Goal: Information Seeking & Learning: Learn about a topic

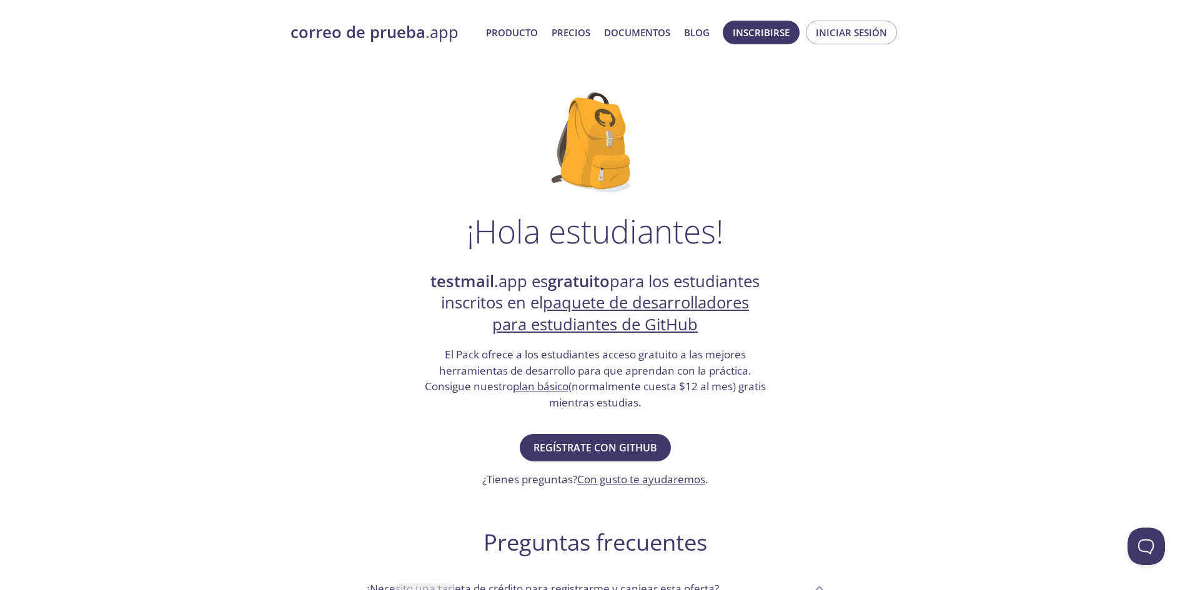
drag, startPoint x: 440, startPoint y: 373, endPoint x: 749, endPoint y: 414, distance: 311.2
click at [749, 414] on div "¡Hola estudiantes! testmail .app es gratuito para los estudiantes inscritos en …" at bounding box center [595, 488] width 610 height 832
click at [520, 402] on h3 "El Pack ofrece a los estudiantes acceso gratuito a las mejores herramientas de …" at bounding box center [596, 379] width 344 height 64
drag, startPoint x: 661, startPoint y: 398, endPoint x: 527, endPoint y: 400, distance: 133.7
click at [527, 400] on h3 "El Pack ofrece a los estudiantes acceso gratuito a las mejores herramientas de …" at bounding box center [596, 379] width 344 height 64
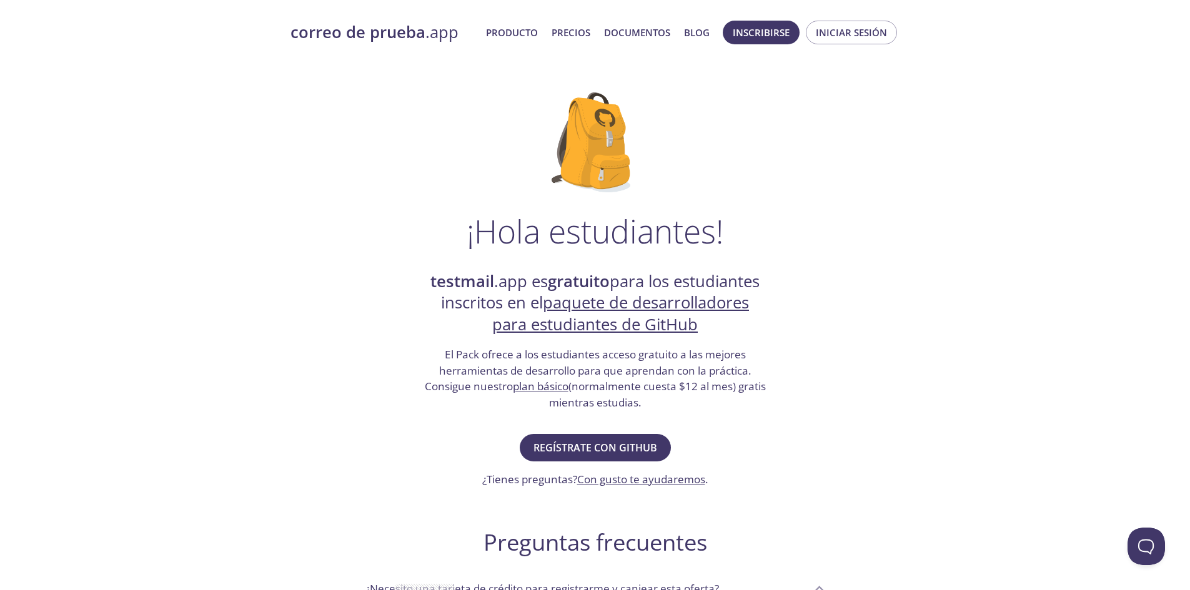
click at [628, 398] on font "(normalmente cuesta $12 al mes) gratis mientras estudias." at bounding box center [657, 394] width 217 height 31
drag, startPoint x: 658, startPoint y: 400, endPoint x: 525, endPoint y: 402, distance: 133.7
click at [527, 402] on h3 "El Pack ofrece a los estudiantes acceso gratuito a las mejores herramientas de …" at bounding box center [596, 379] width 344 height 64
click at [473, 407] on h3 "El Pack ofrece a los estudiantes acceso gratuito a las mejores herramientas de …" at bounding box center [596, 379] width 344 height 64
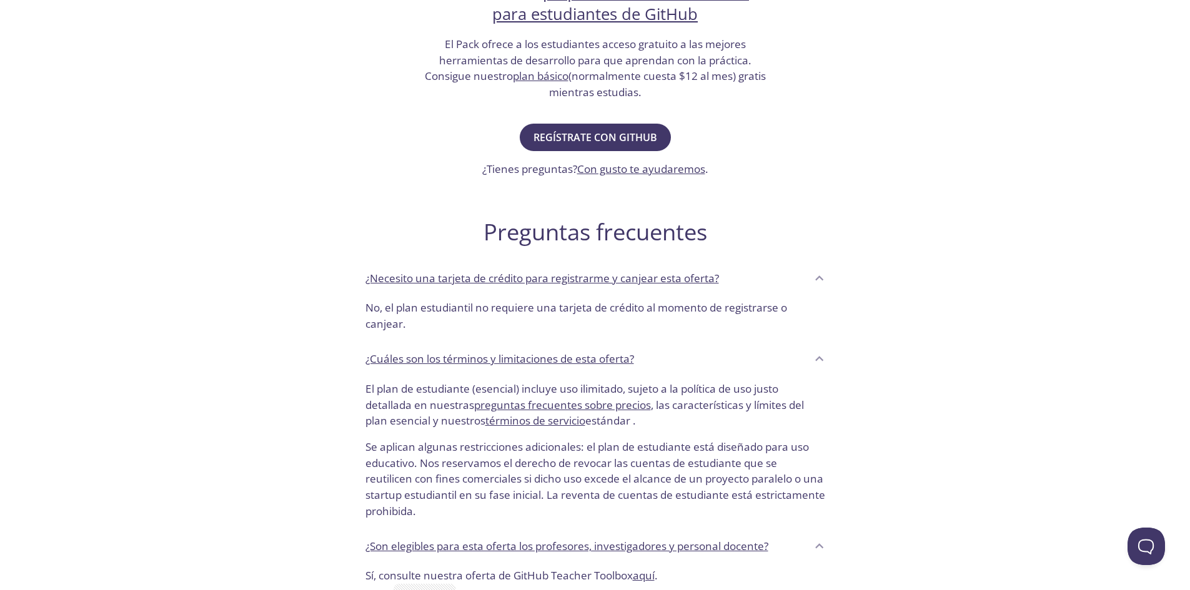
scroll to position [437, 0]
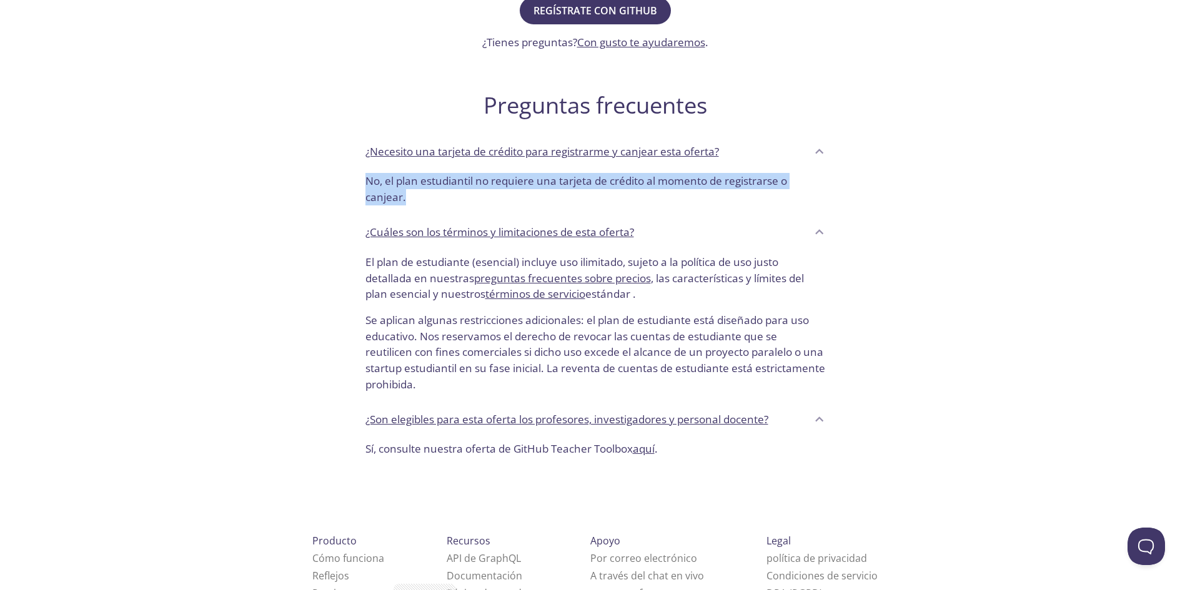
drag, startPoint x: 354, startPoint y: 153, endPoint x: 583, endPoint y: 200, distance: 234.6
click at [583, 200] on div "¡Hola estudiantes! testmail .app es gratuito para los estudiantes inscritos en …" at bounding box center [595, 51] width 610 height 832
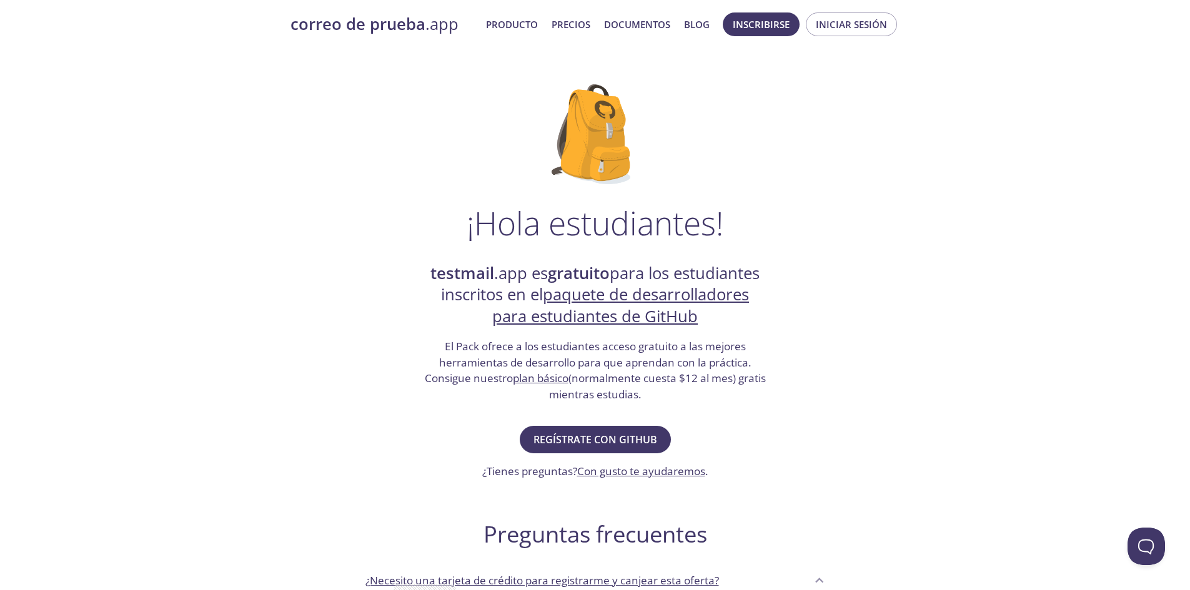
scroll to position [0, 0]
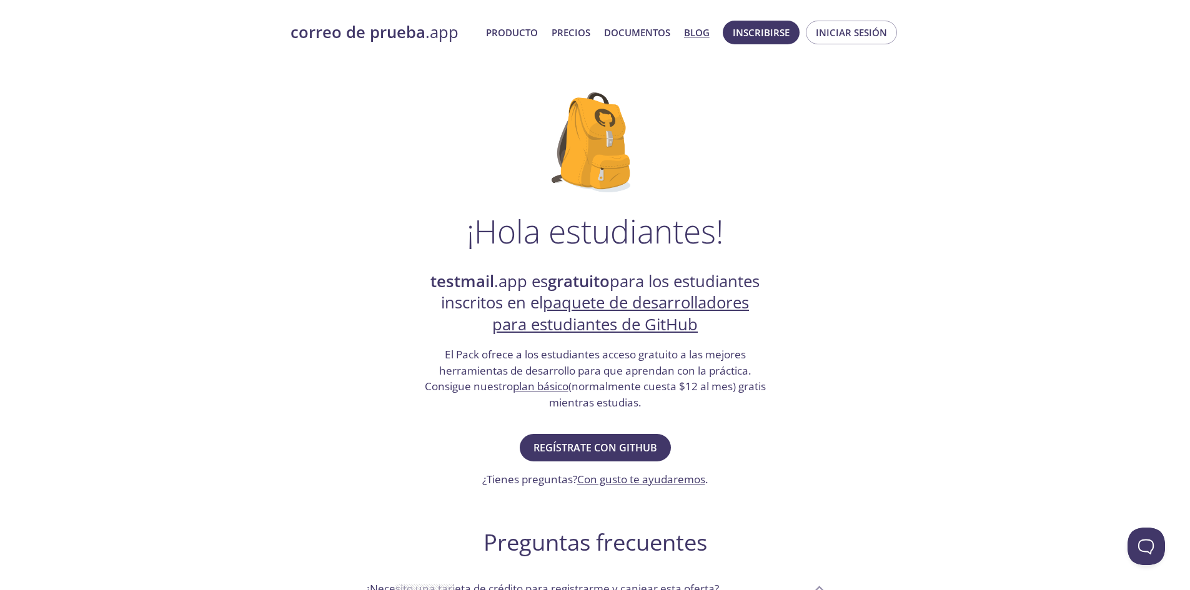
click at [691, 34] on font "Blog" at bounding box center [697, 32] width 26 height 12
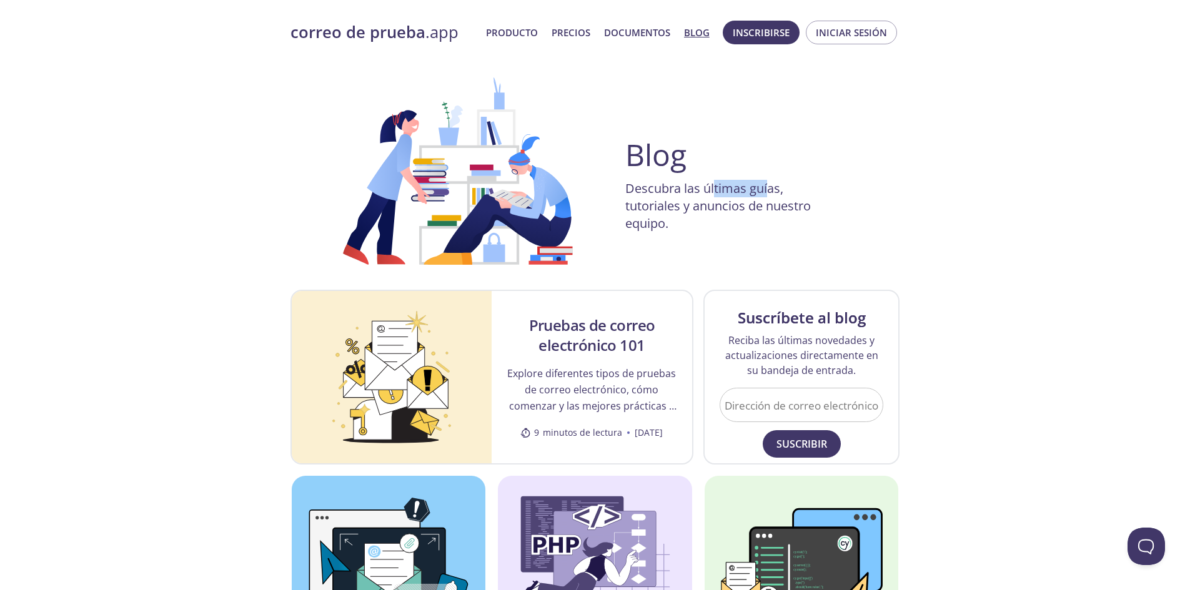
drag, startPoint x: 713, startPoint y: 192, endPoint x: 766, endPoint y: 183, distance: 53.8
click at [766, 183] on font "Descubra las últimas guías, tutoriales y anuncios de nuestro equipo." at bounding box center [718, 206] width 186 height 52
drag, startPoint x: 666, startPoint y: 199, endPoint x: 750, endPoint y: 191, distance: 84.7
click at [750, 191] on font "Descubra las últimas guías, tutoriales y anuncios de nuestro equipo." at bounding box center [718, 206] width 186 height 52
click at [691, 213] on font "Descubra las últimas guías, tutoriales y anuncios de nuestro equipo." at bounding box center [718, 206] width 186 height 52
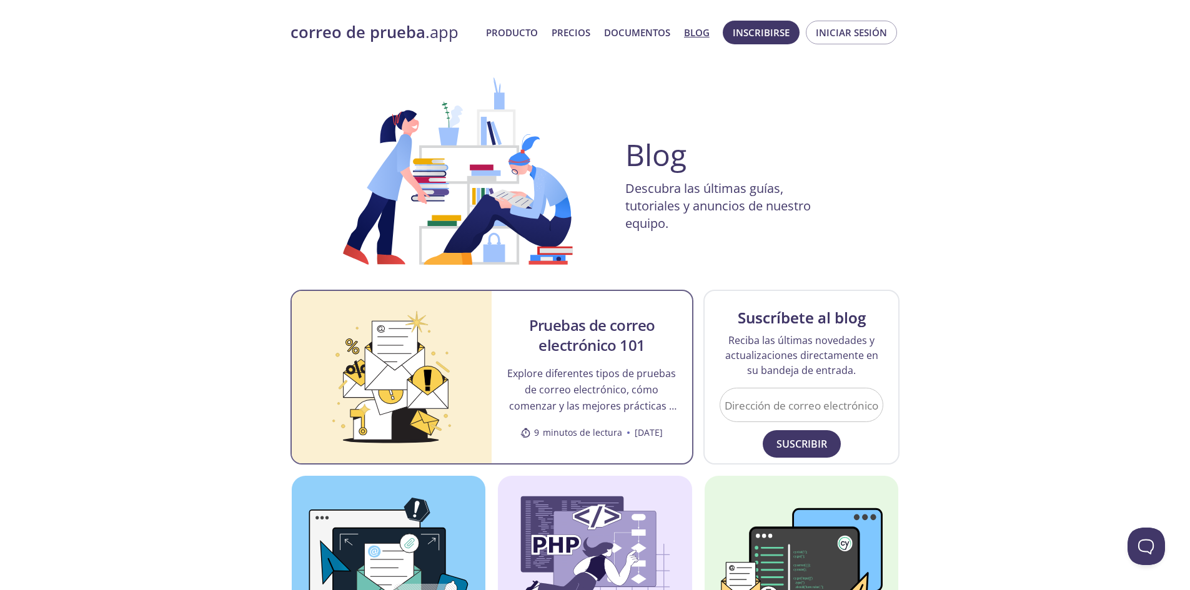
click at [607, 317] on font "Pruebas de correo electrónico 101" at bounding box center [592, 335] width 126 height 41
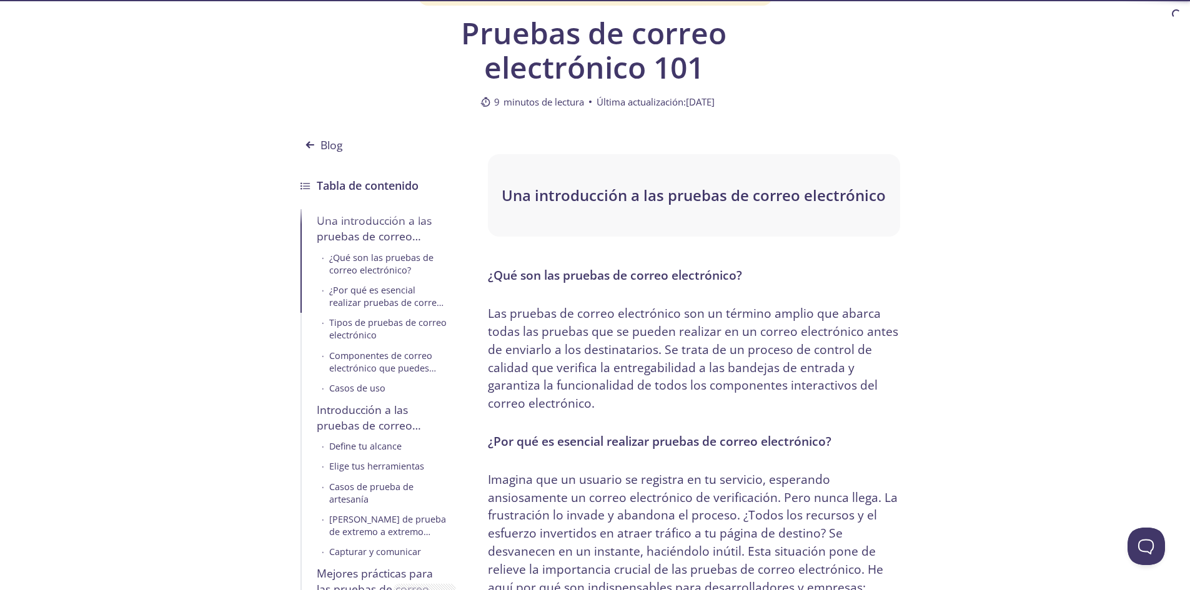
scroll to position [312, 0]
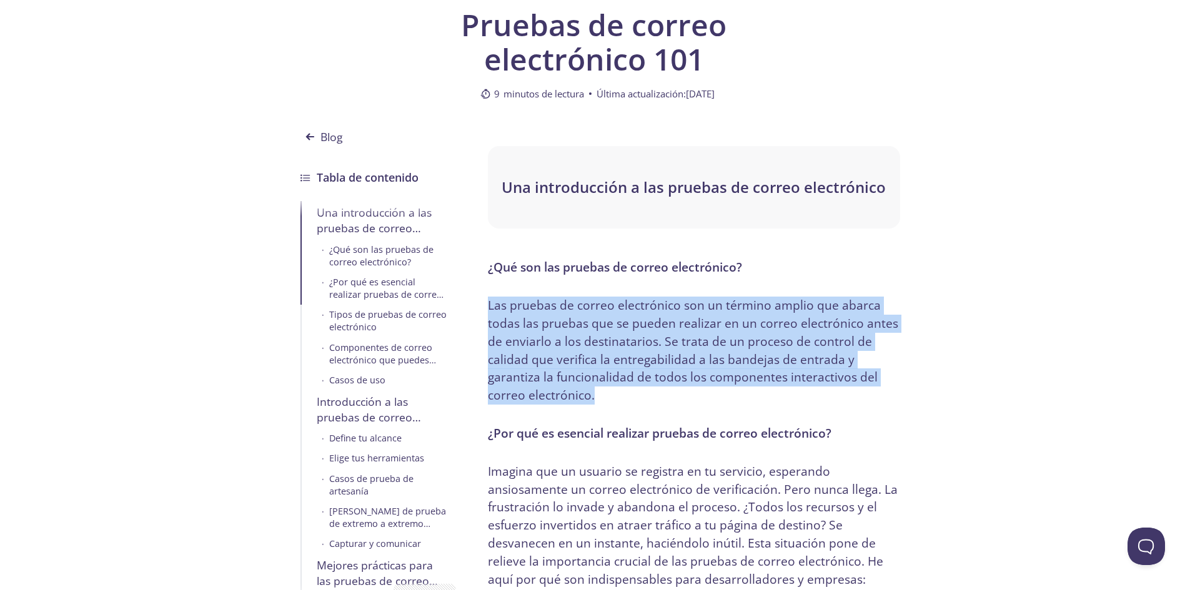
drag, startPoint x: 506, startPoint y: 312, endPoint x: 780, endPoint y: 391, distance: 285.5
click at [659, 395] on p "Las pruebas de correo electrónico son un término amplio que abarca todas las pr…" at bounding box center [694, 351] width 412 height 108
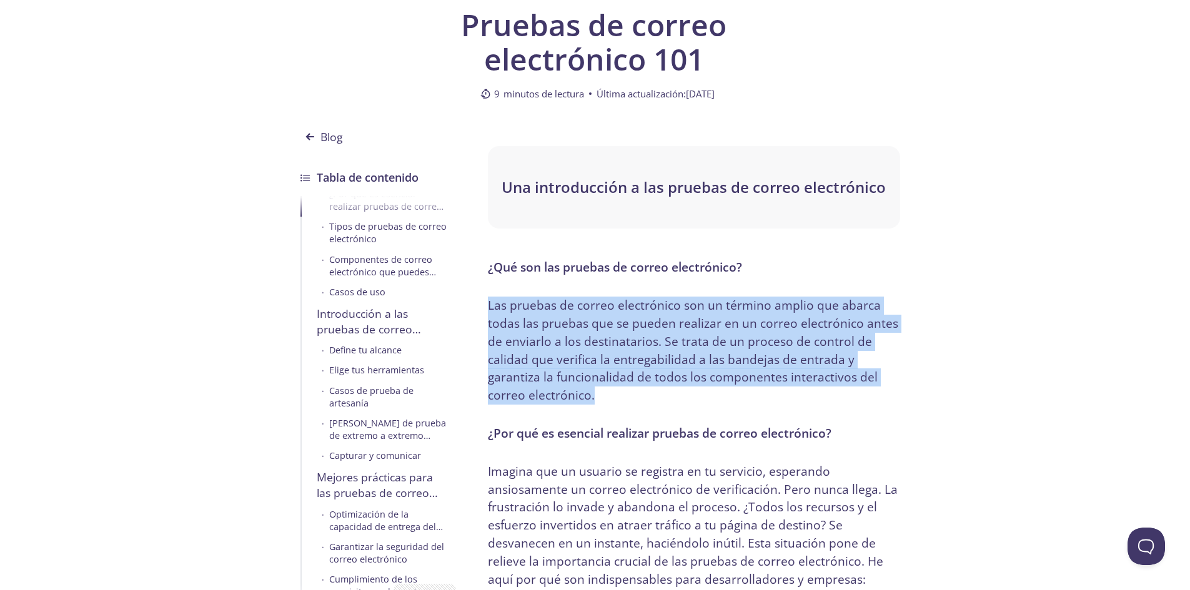
scroll to position [89, 0]
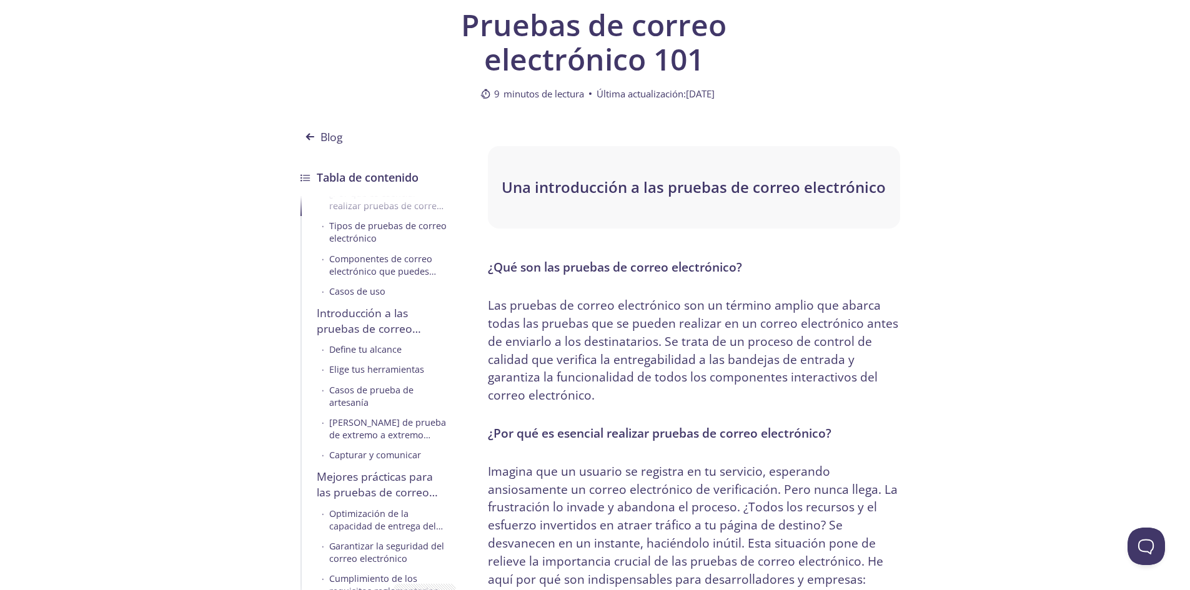
click at [362, 401] on font "Casos de prueba de artesanía" at bounding box center [371, 396] width 84 height 24
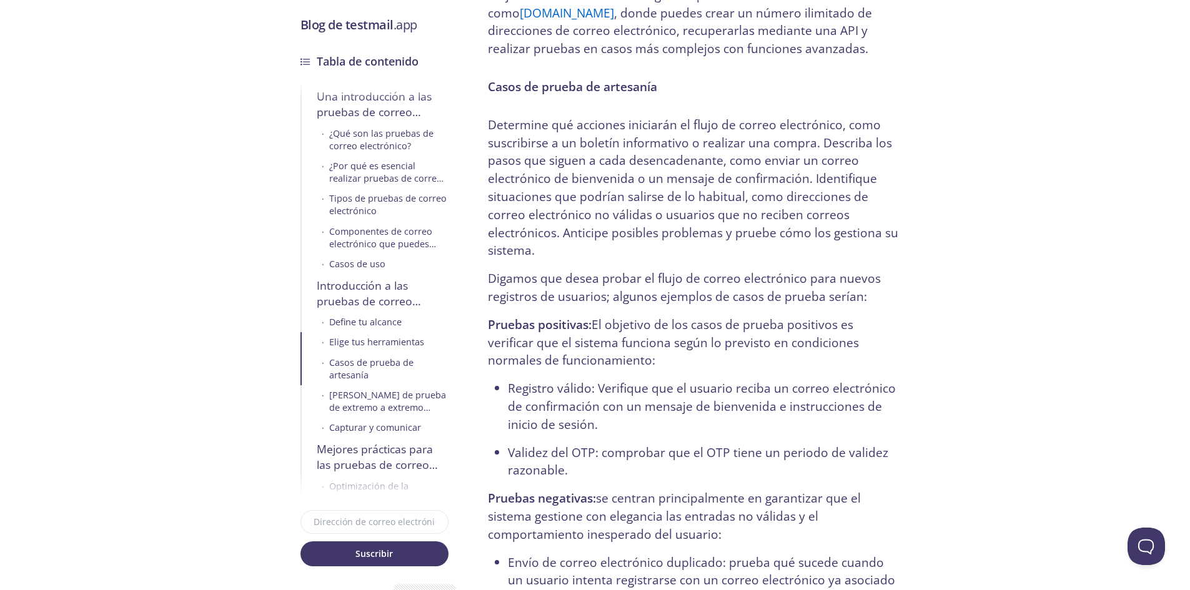
scroll to position [4623, 0]
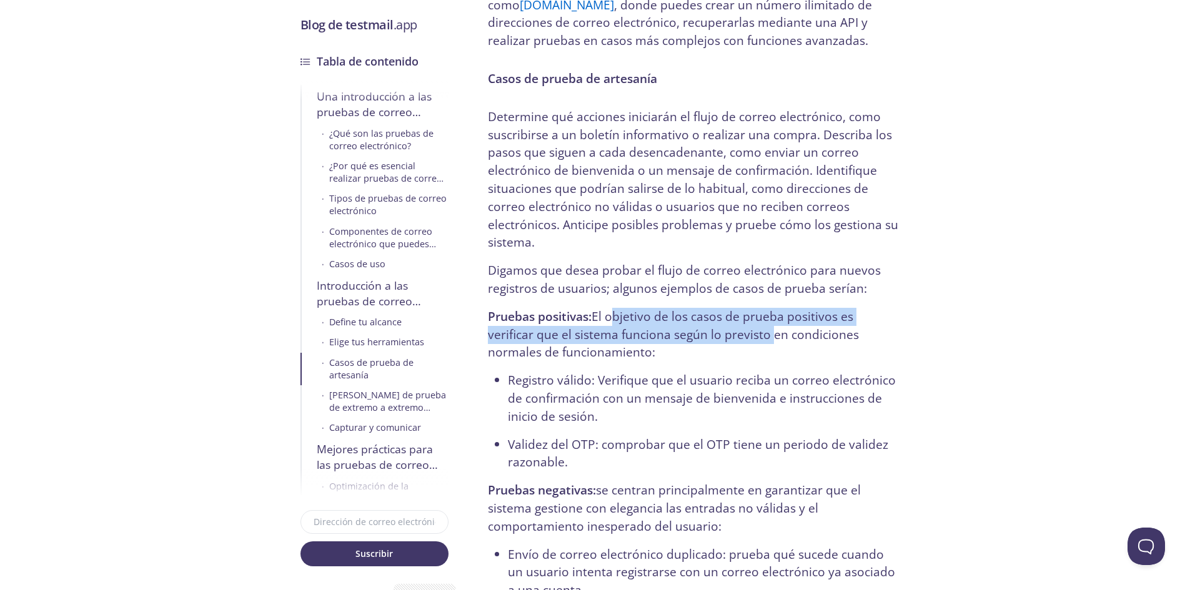
drag, startPoint x: 612, startPoint y: 295, endPoint x: 768, endPoint y: 323, distance: 158.1
click at [768, 323] on font "El objetivo de los casos de prueba positivos es verificar que el sistema funcio…" at bounding box center [673, 334] width 371 height 53
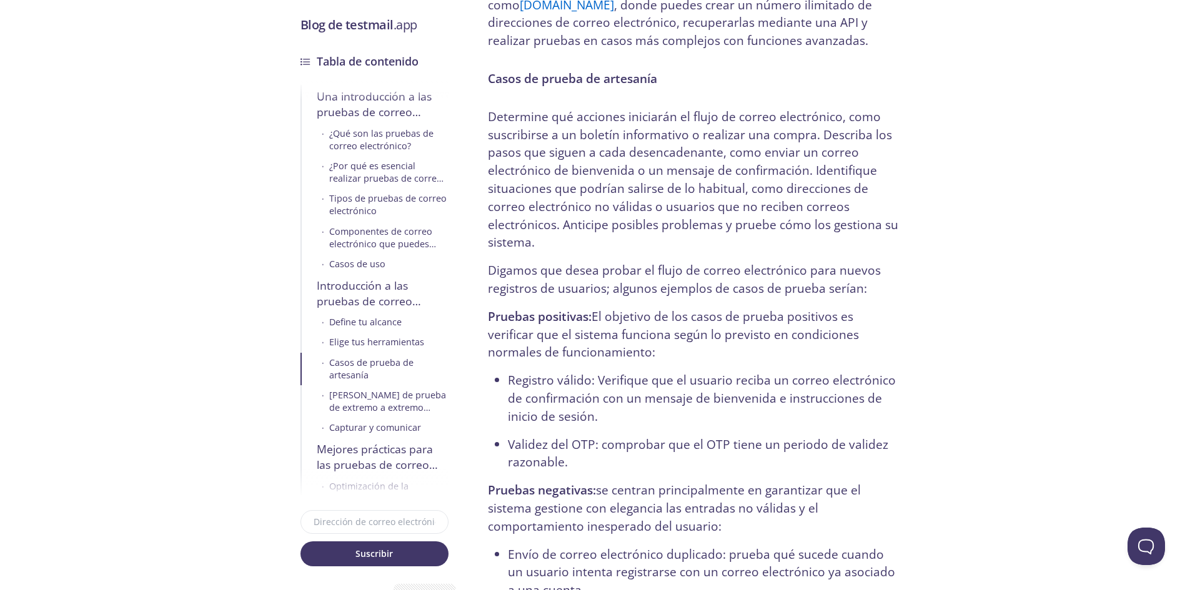
click at [514, 372] on font "Registro válido: Verifique que el usuario reciba un correo electrónico de confi…" at bounding box center [702, 398] width 388 height 53
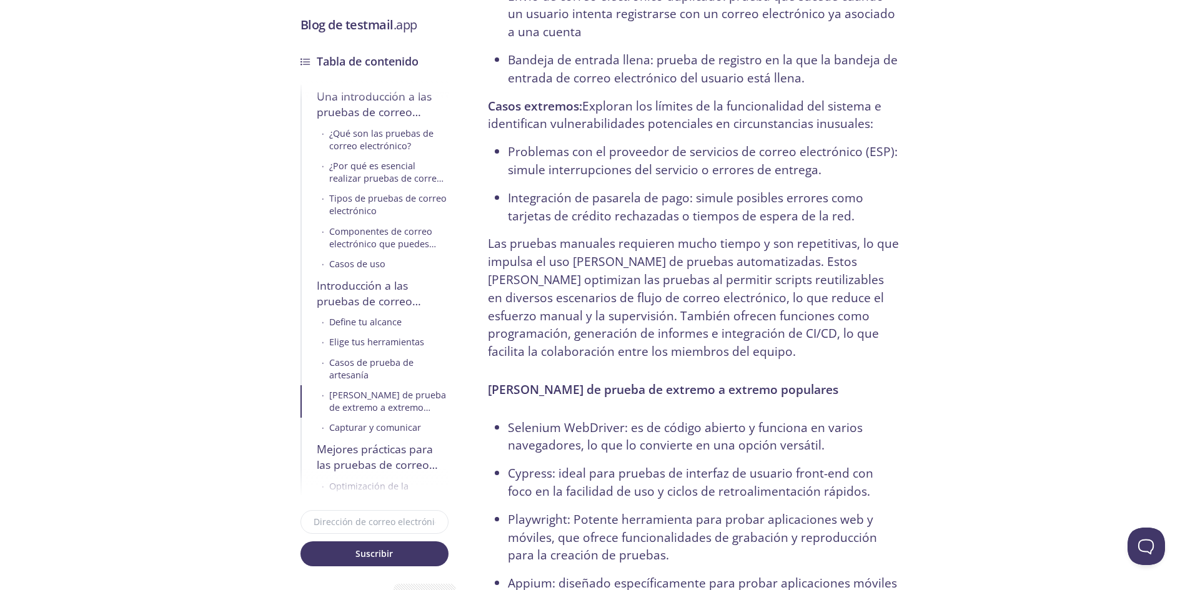
scroll to position [5185, 0]
